Goal: Navigation & Orientation: Find specific page/section

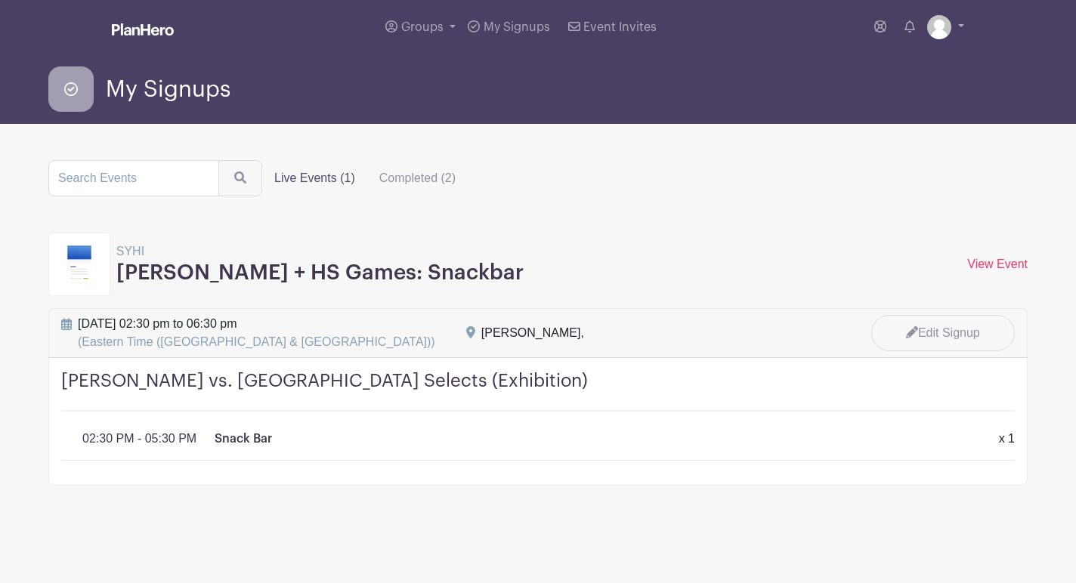
click at [171, 91] on span "My Signups" at bounding box center [168, 89] width 125 height 25
click at [153, 25] on img at bounding box center [143, 29] width 62 height 12
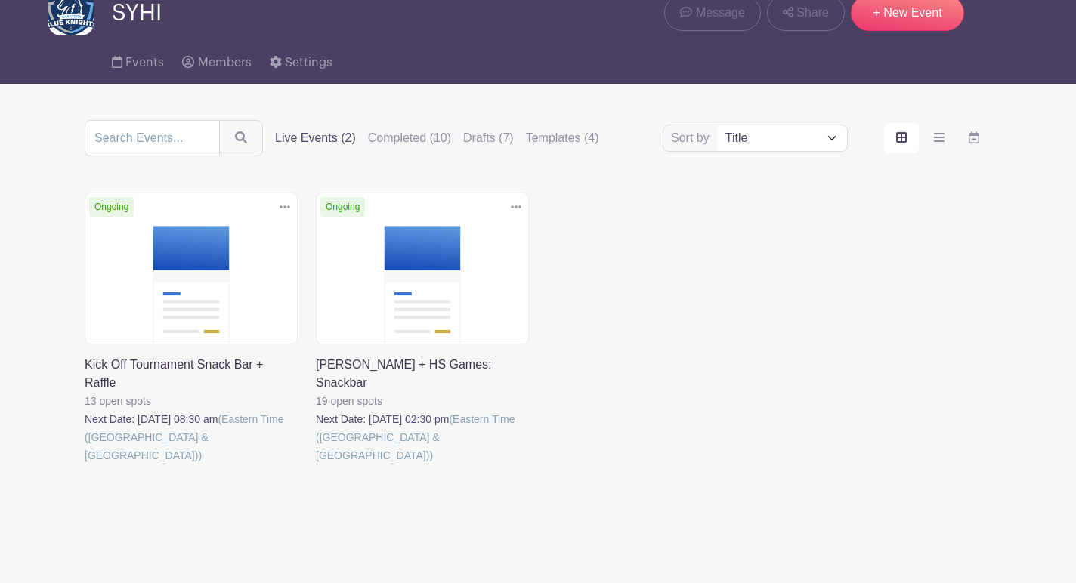
scroll to position [71, 0]
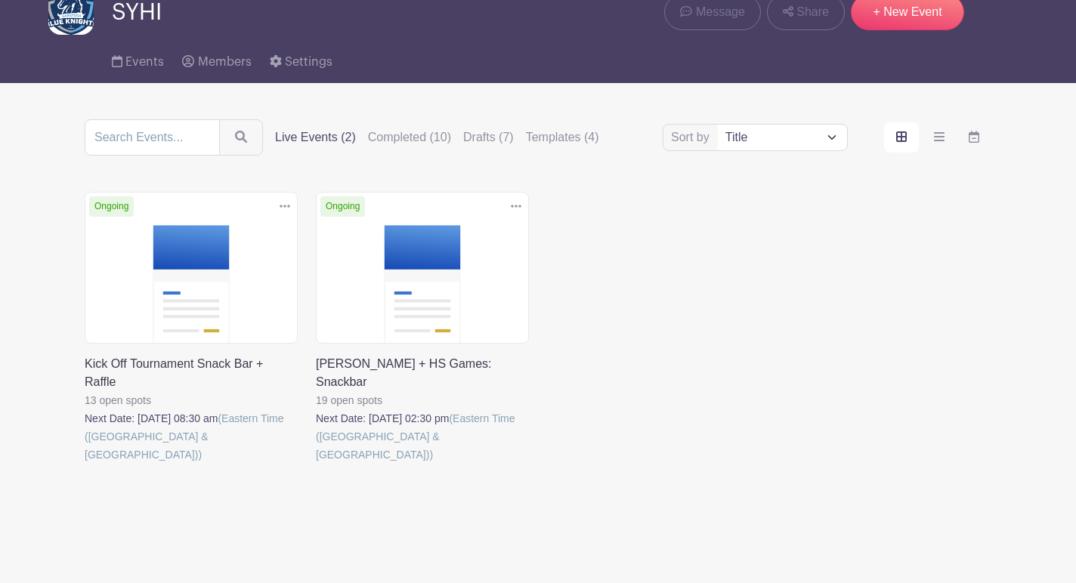
click at [519, 202] on icon at bounding box center [516, 206] width 11 height 12
click at [316, 464] on link at bounding box center [316, 464] width 0 height 0
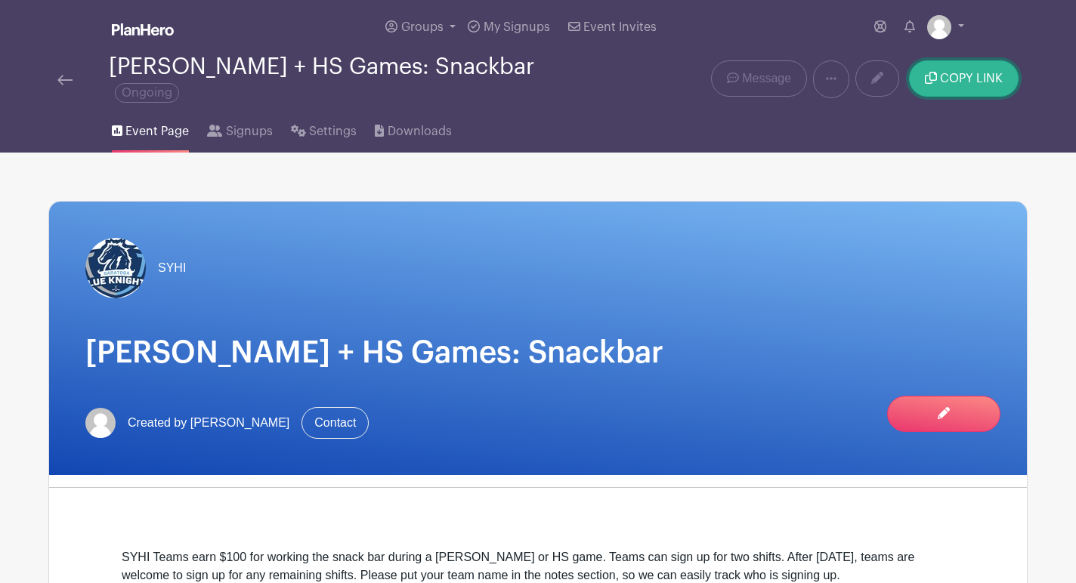
click at [936, 72] on icon "submit" at bounding box center [931, 78] width 12 height 12
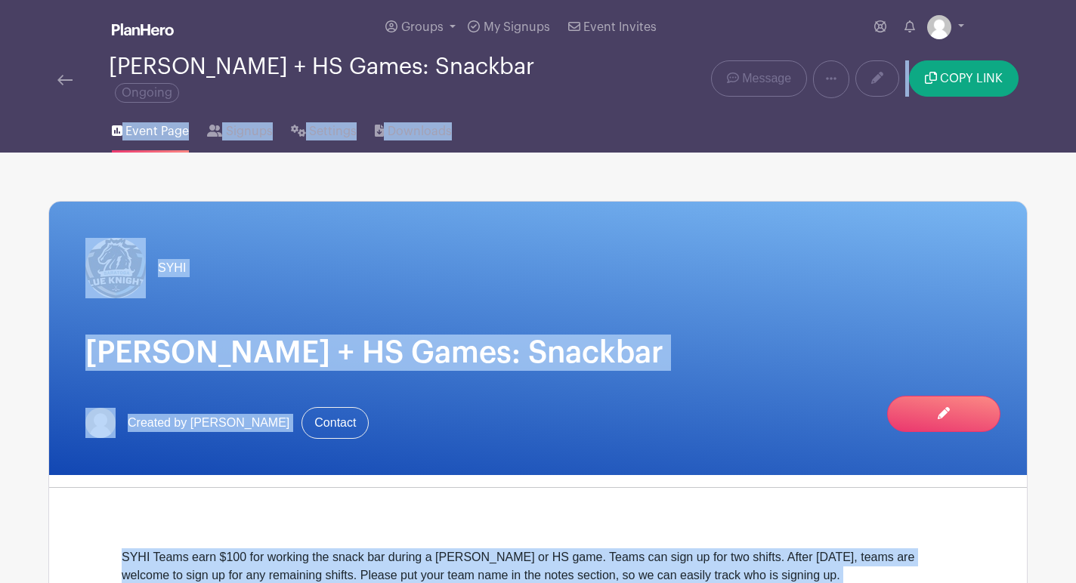
drag, startPoint x: 759, startPoint y: 99, endPoint x: 701, endPoint y: 73, distance: 63.6
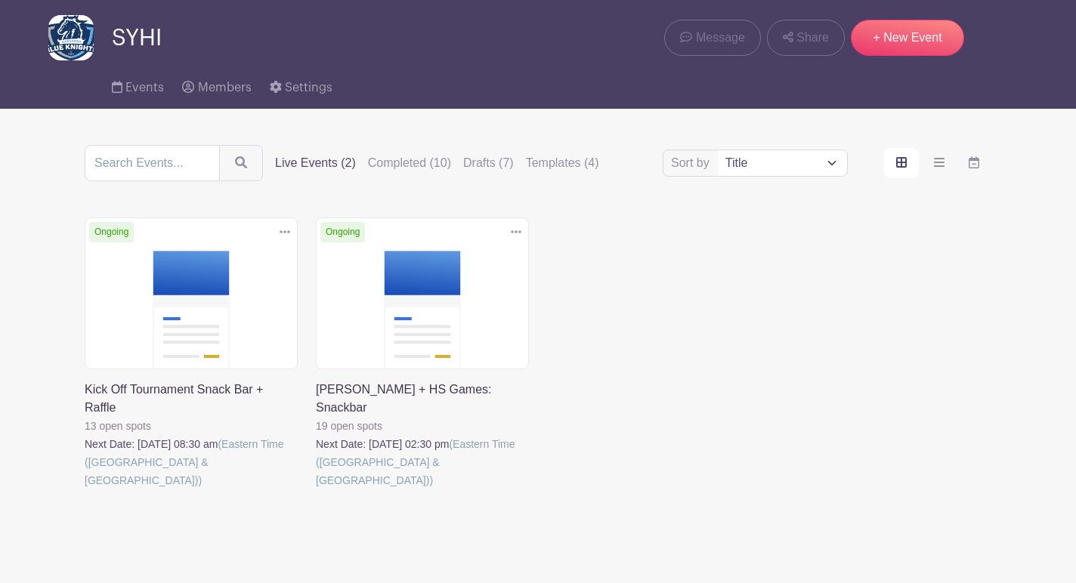
scroll to position [71, 0]
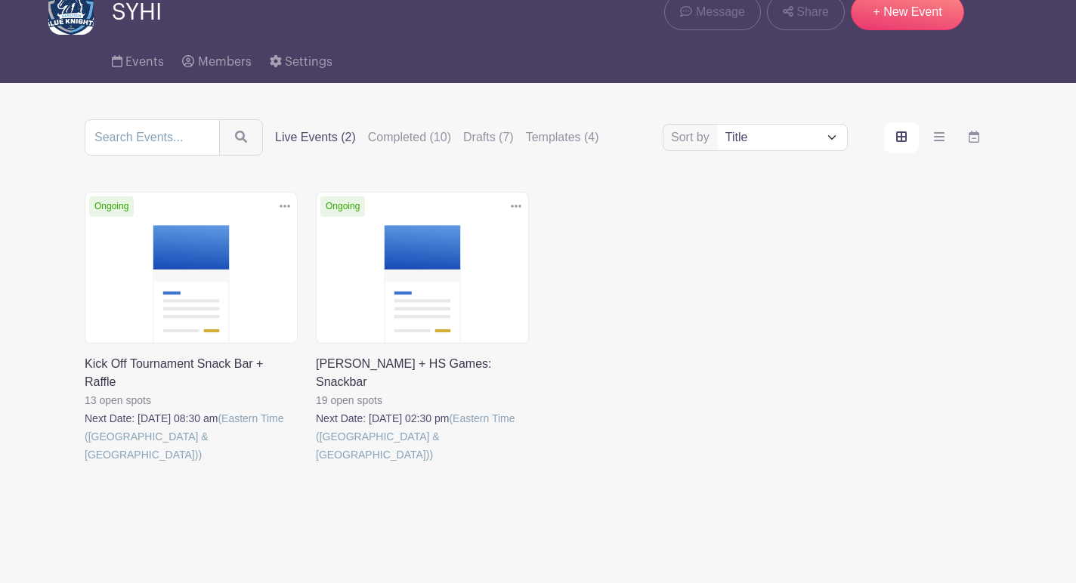
click at [85, 464] on link at bounding box center [85, 464] width 0 height 0
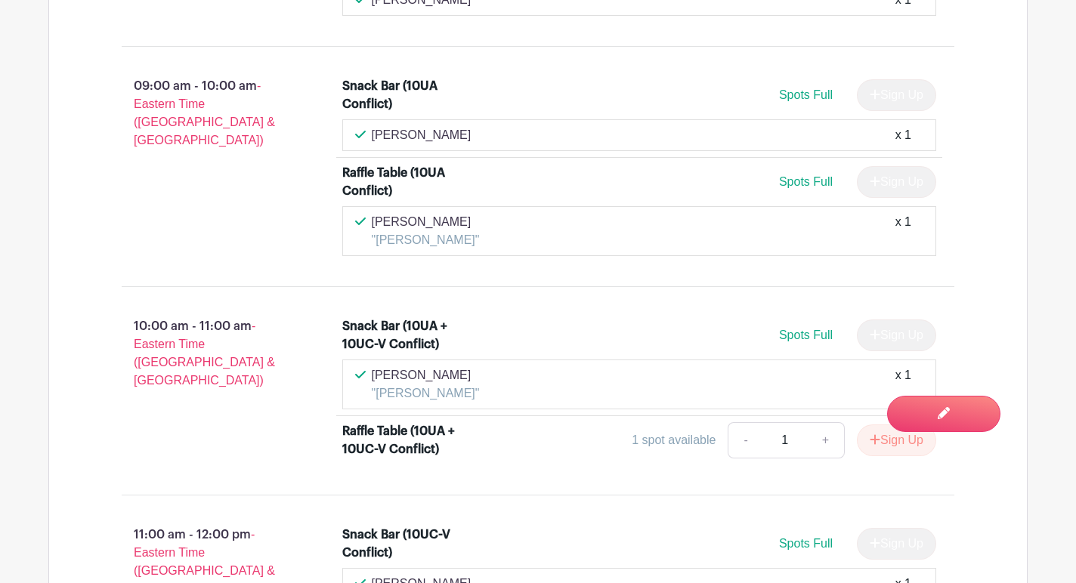
scroll to position [1241, 0]
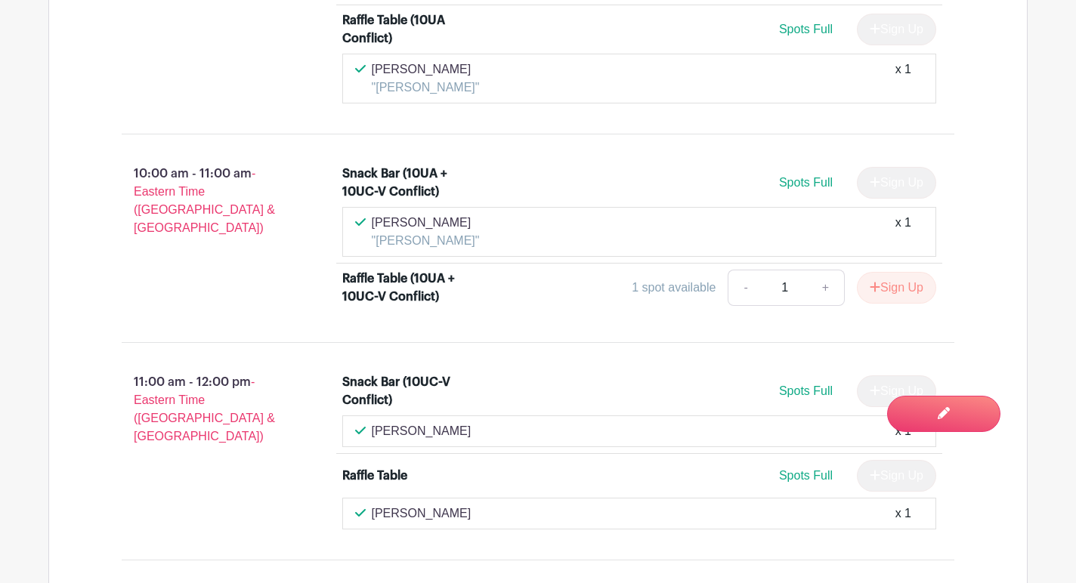
click at [296, 320] on div "10:00 am - 11:00 am - Eastern Time ([GEOGRAPHIC_DATA] & [GEOGRAPHIC_DATA]) Snac…" at bounding box center [537, 239] width 905 height 184
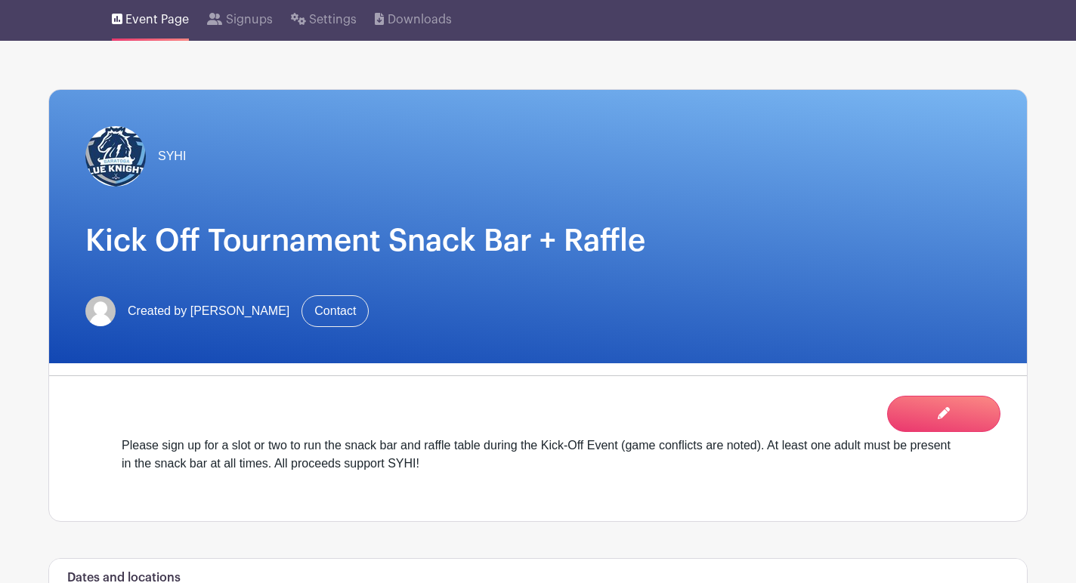
scroll to position [0, 0]
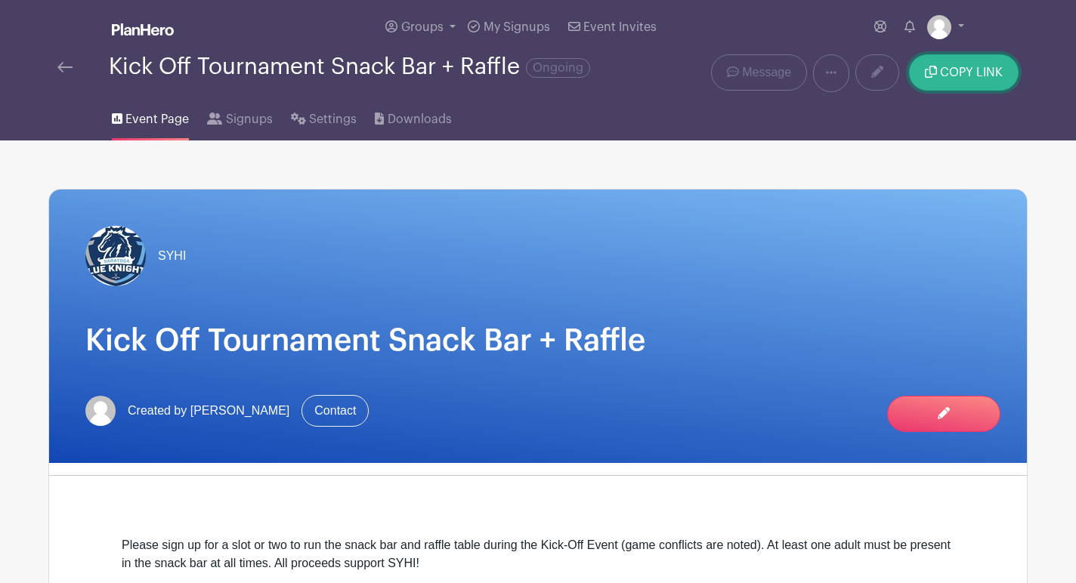
click at [947, 73] on span "COPY LINK" at bounding box center [971, 72] width 63 height 12
click at [166, 30] on img at bounding box center [143, 29] width 62 height 12
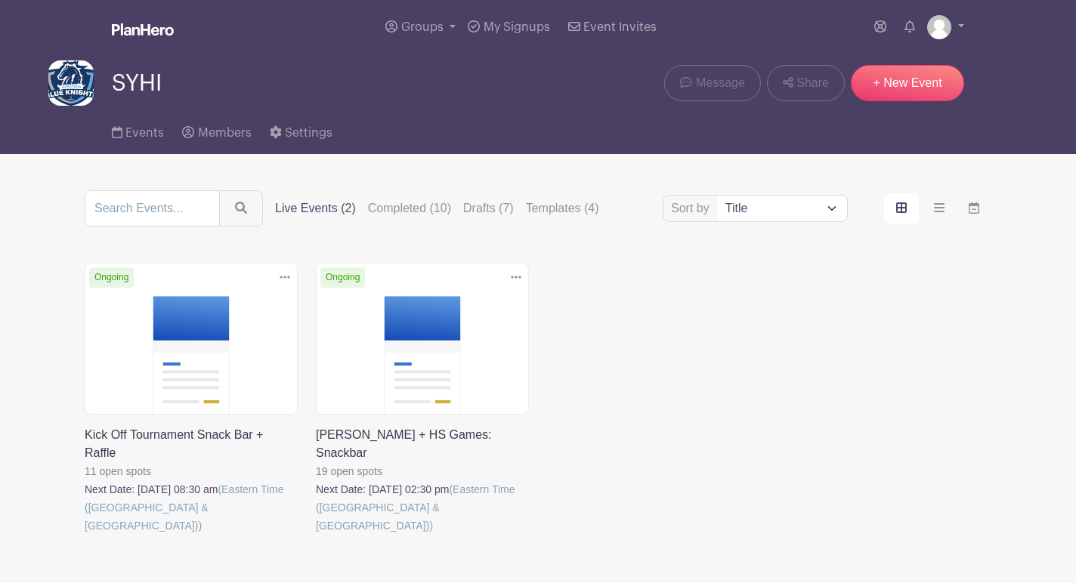
click at [316, 535] on link at bounding box center [316, 535] width 0 height 0
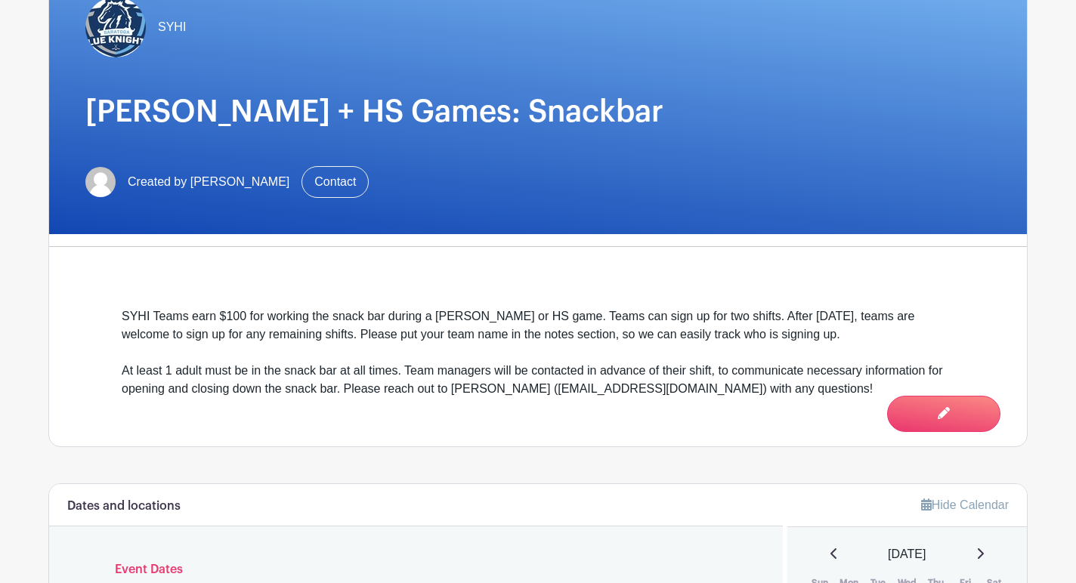
scroll to position [244, 0]
